Goal: Information Seeking & Learning: Check status

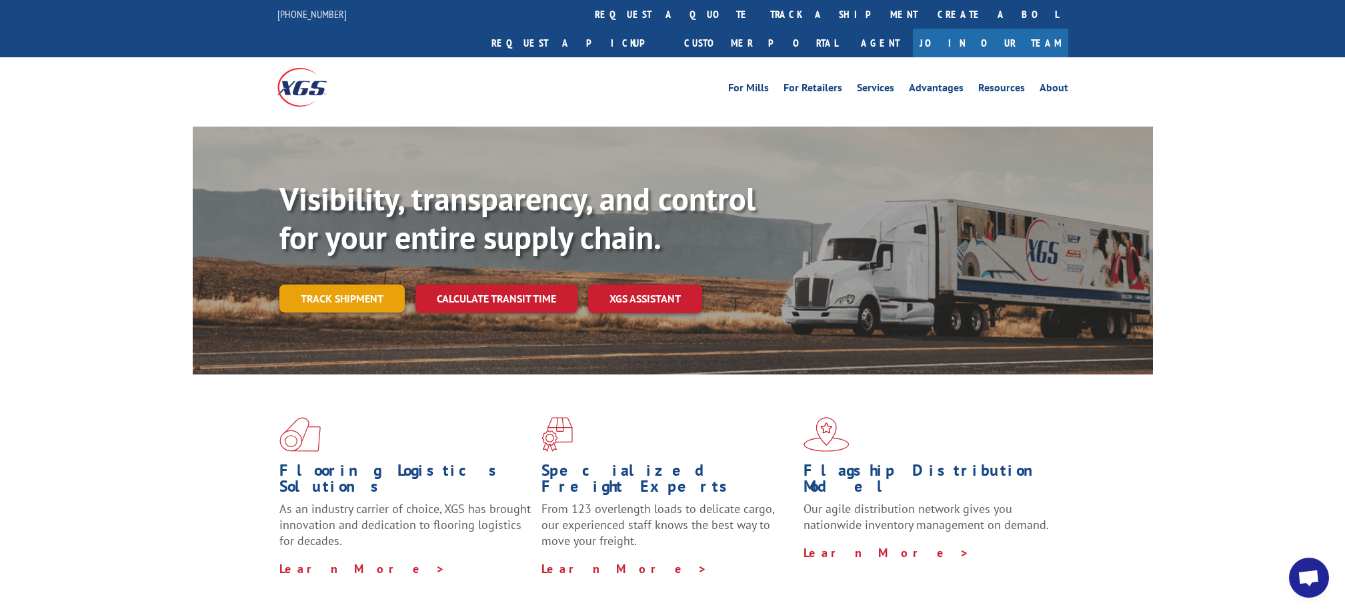
click at [349, 285] on link "Track shipment" at bounding box center [341, 299] width 125 height 28
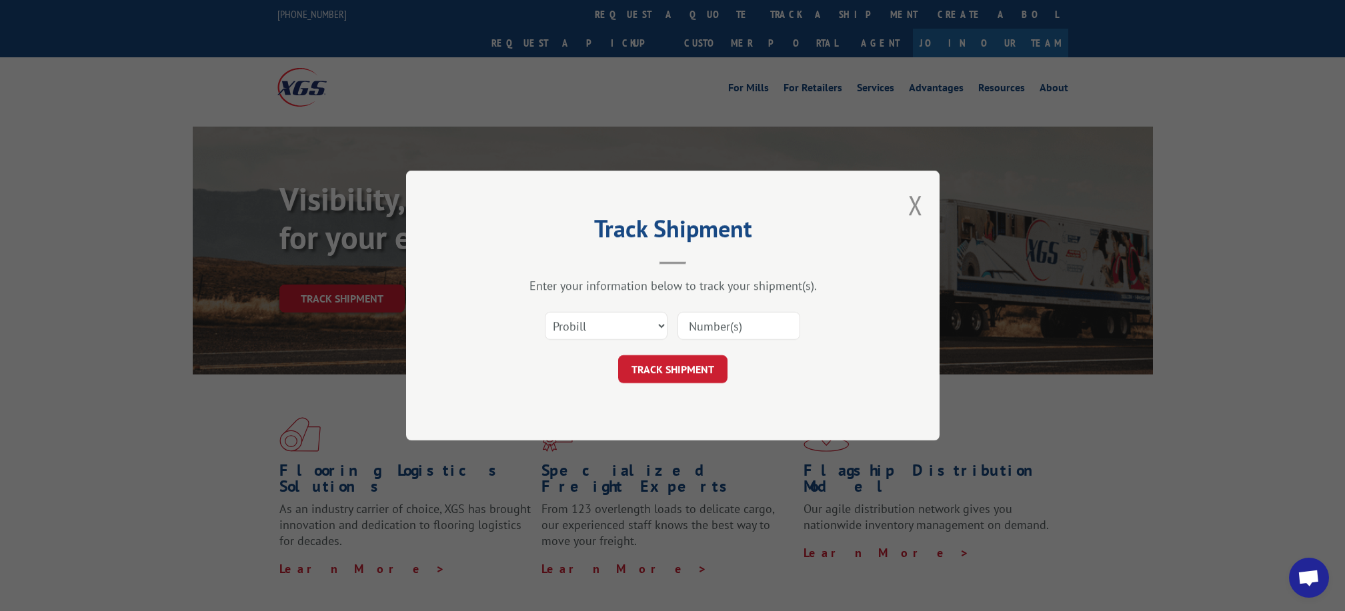
click at [717, 328] on input at bounding box center [738, 326] width 123 height 28
type input "175495543"
click at [657, 373] on button "TRACK SHIPMENT" at bounding box center [672, 369] width 109 height 28
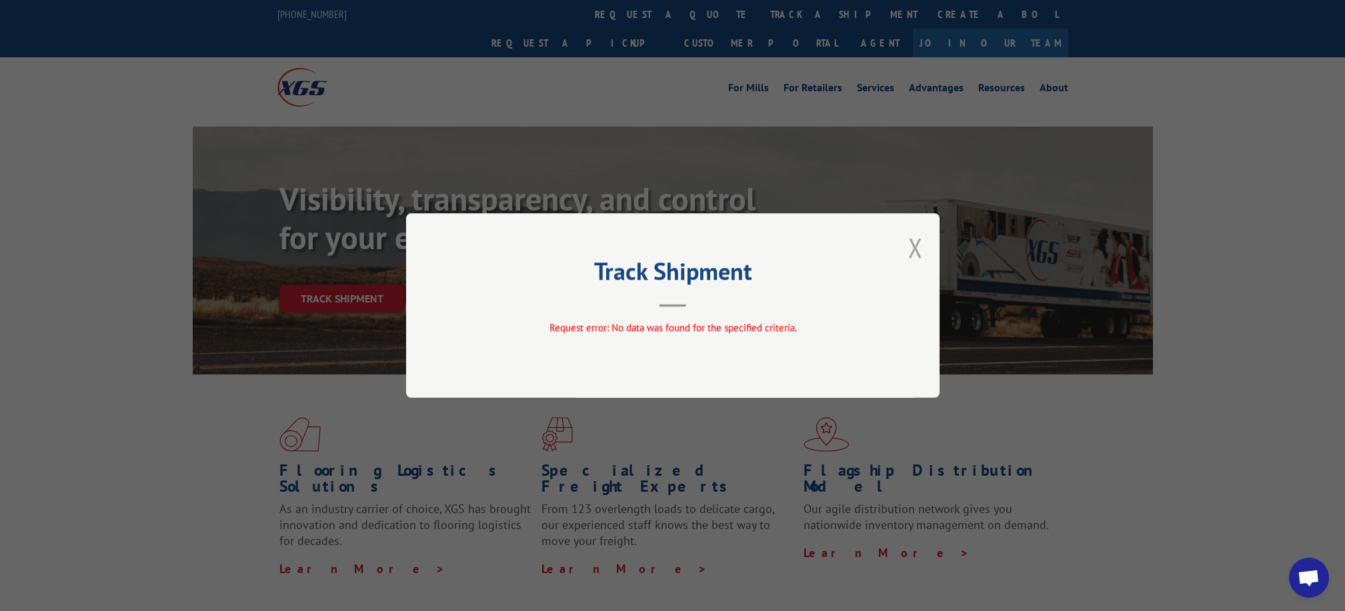
click at [918, 246] on button "Close modal" at bounding box center [915, 247] width 15 height 35
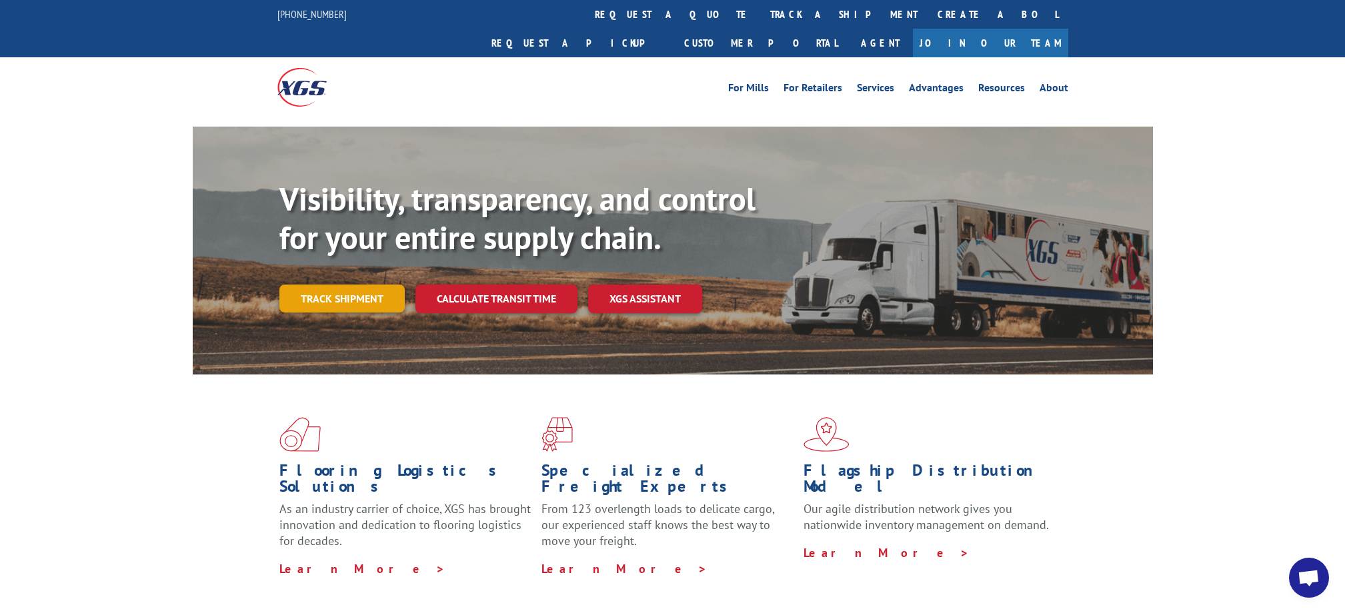
click at [333, 285] on link "Track shipment" at bounding box center [341, 299] width 125 height 28
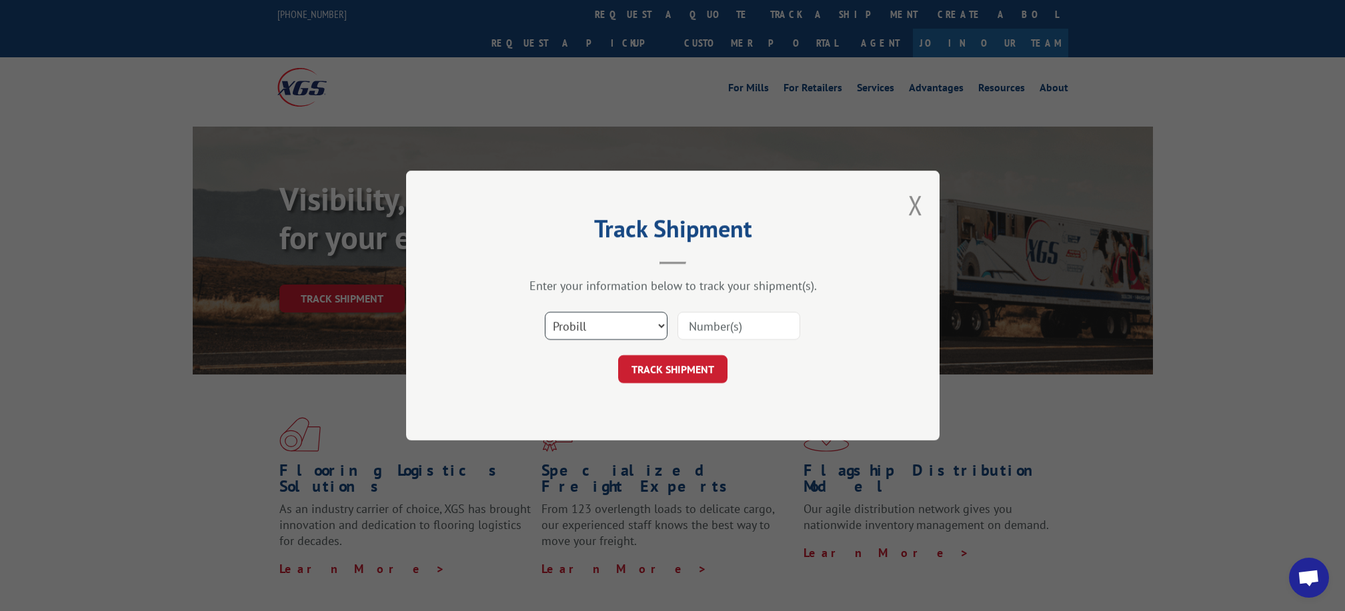
click at [663, 327] on select "Select category... Probill BOL PO" at bounding box center [606, 326] width 123 height 28
select select "bol"
click at [545, 312] on select "Select category... Probill BOL PO" at bounding box center [606, 326] width 123 height 28
click at [725, 327] on input at bounding box center [738, 326] width 123 height 28
type input "FPX00320762"
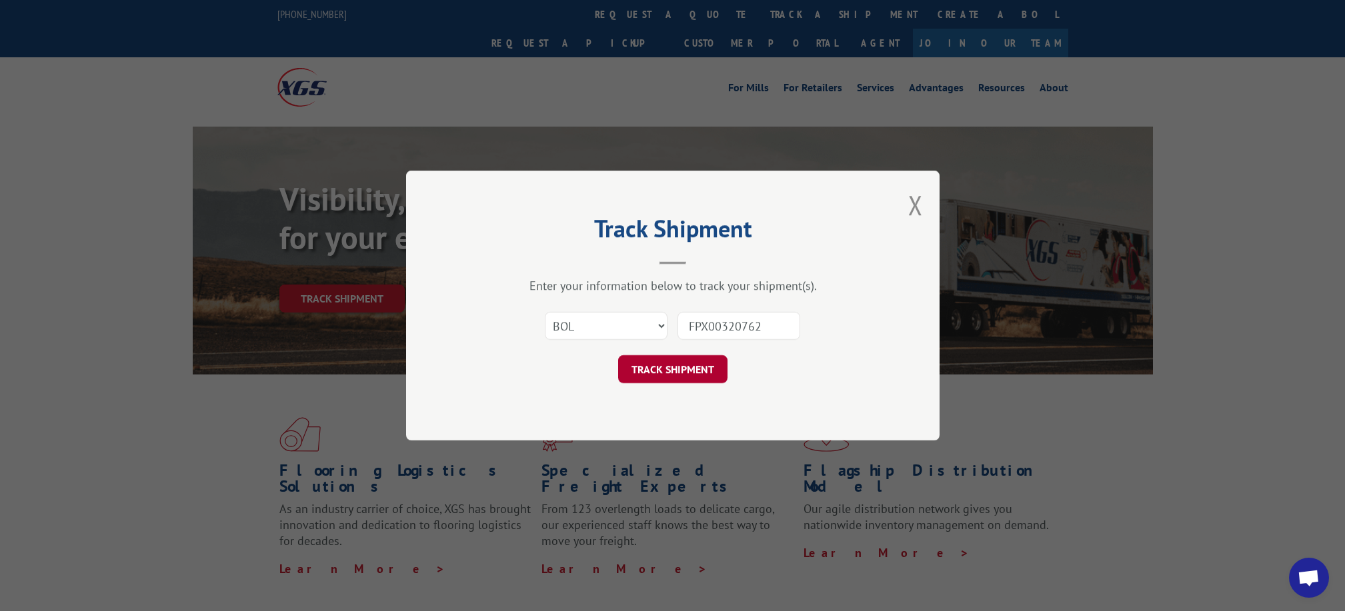
scroll to position [5, 0]
click at [653, 368] on button "TRACK SHIPMENT" at bounding box center [672, 369] width 109 height 28
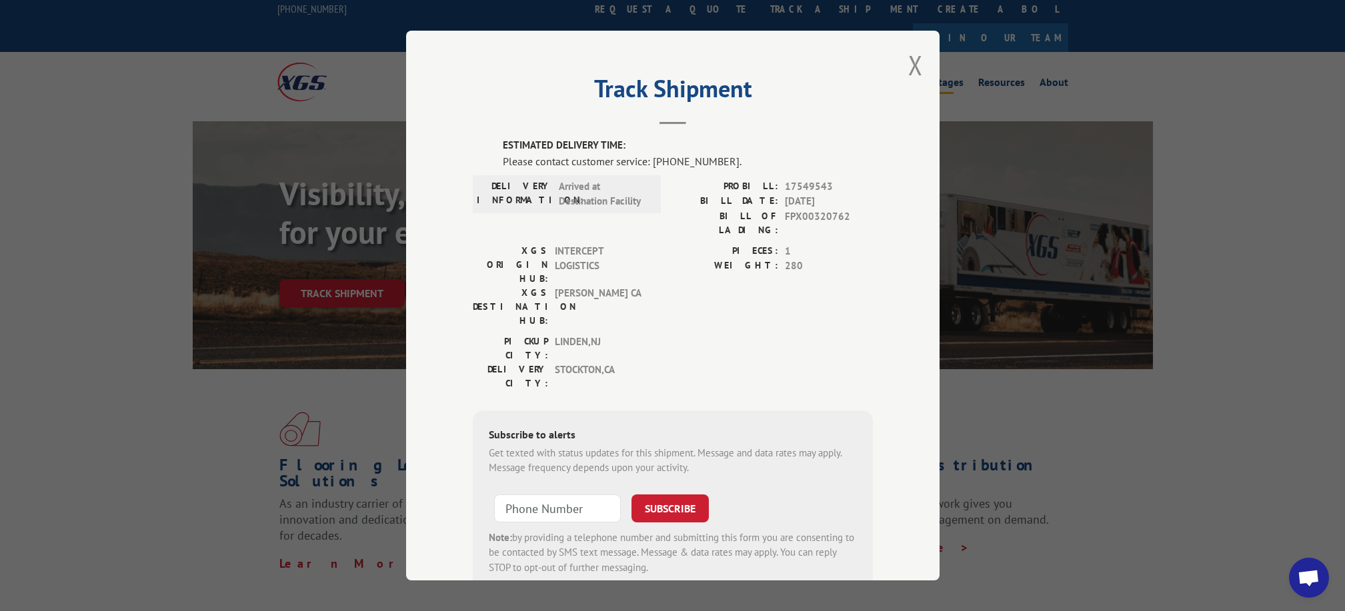
click at [911, 63] on button "Close modal" at bounding box center [915, 64] width 15 height 35
